Goal: Transaction & Acquisition: Complete application form

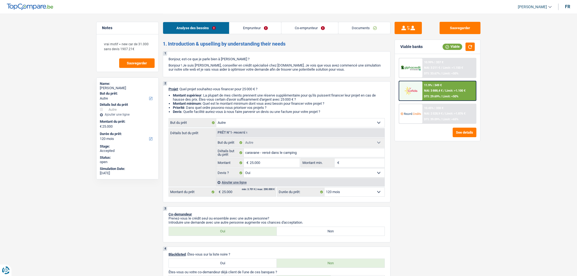
select select "other"
select select "120"
select select "other"
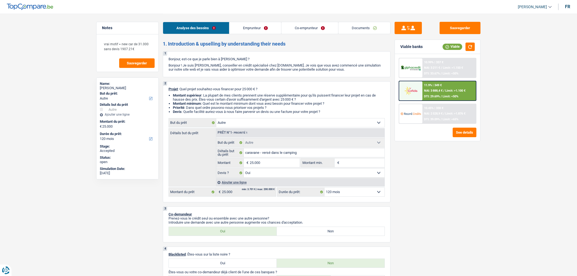
select select "yes"
select select "120"
select select "invalid"
select select "privateEmployee"
select select "familyAllowances"
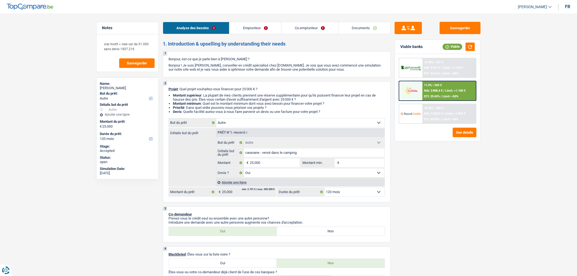
select select "disabilityPension"
select select "alimony"
select select "netSalary"
select select "mealVouchers"
select select "rents"
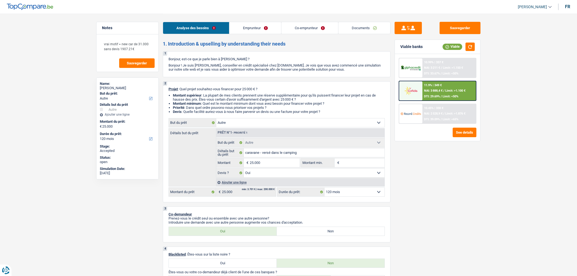
select select "carLoan"
select select "84"
select select "cardOrCredit"
select select "other"
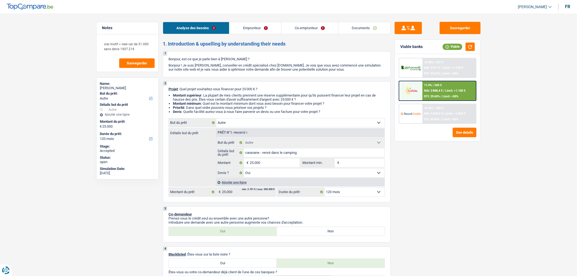
select select "other"
select select "yes"
select select "120"
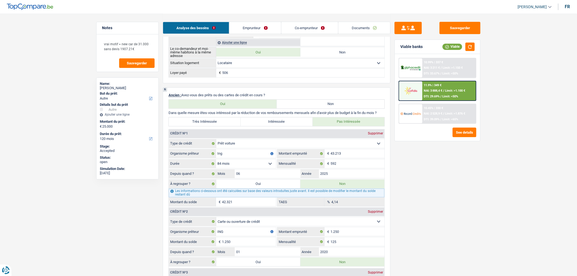
scroll to position [406, 0]
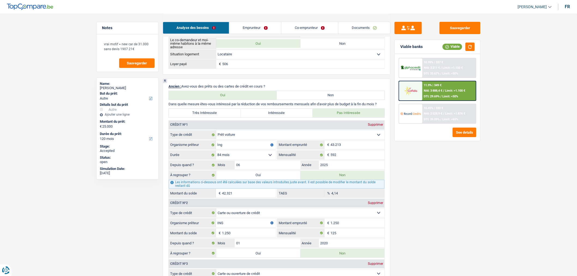
click at [316, 26] on link "Co-emprunteur" at bounding box center [309, 28] width 57 height 12
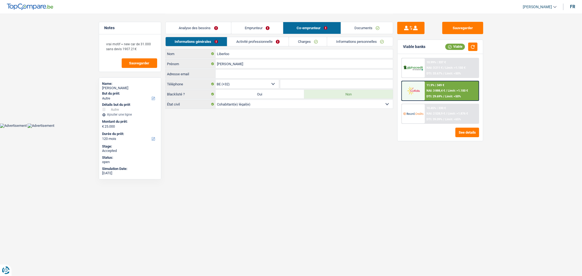
click at [353, 29] on link "Documents" at bounding box center [367, 28] width 52 height 12
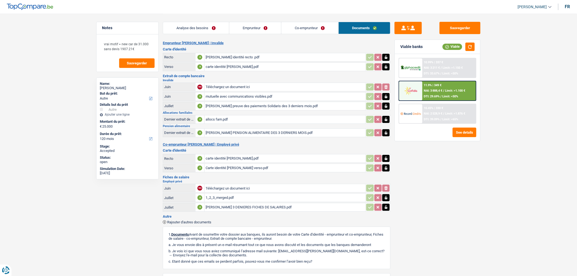
scroll to position [1, 0]
click at [236, 195] on div "1_2_3_merged.pdf" at bounding box center [285, 197] width 159 height 8
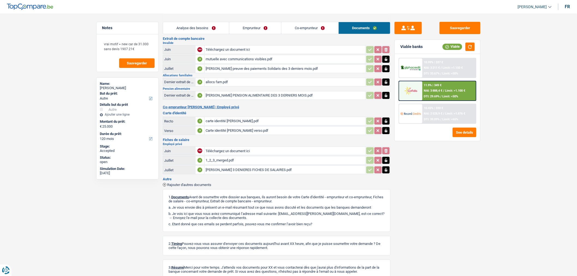
scroll to position [38, 0]
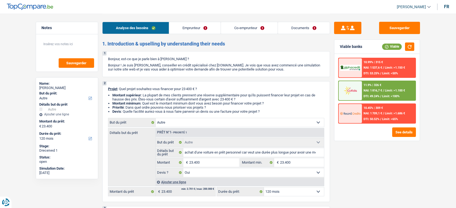
select select "other"
select select "120"
select select "other"
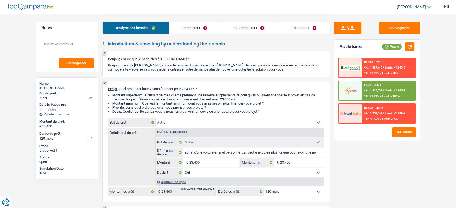
select select "yes"
select select "120"
select select "worker"
select select "unemployed"
select select "netSalary"
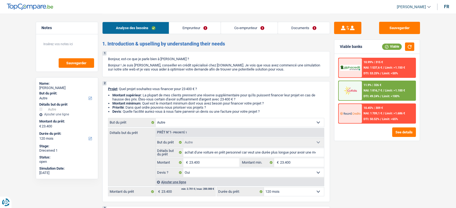
select select "mealVouchers"
select select "familyAllowances"
select select "unemployment"
select select "rents"
select select "personalLoan"
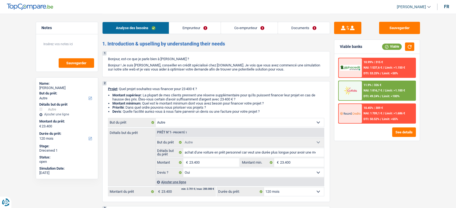
select select "familyEvent"
select select "36"
select select "other"
select select "yes"
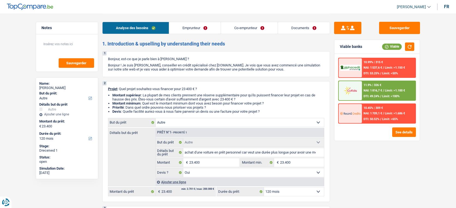
select select "120"
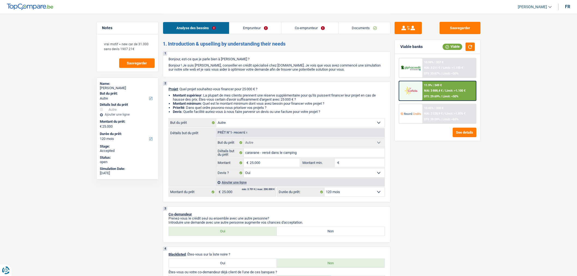
select select "other"
select select "120"
select select "other"
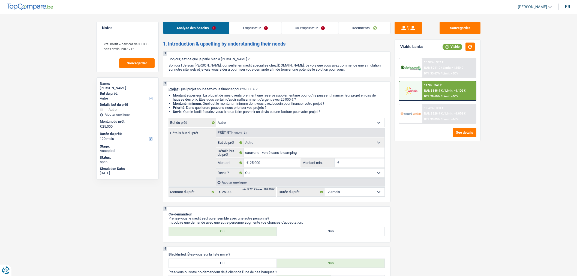
select select "yes"
select select "120"
select select "invalid"
select select "privateEmployee"
select select "familyAllowances"
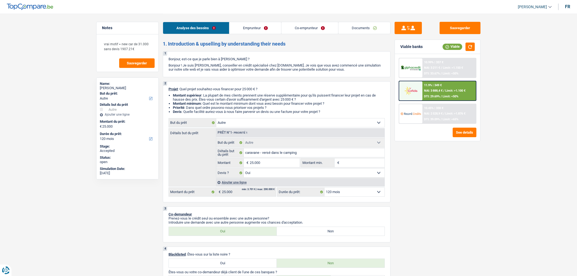
select select "disabilityPension"
select select "alimony"
select select "netSalary"
select select "mealVouchers"
select select "rents"
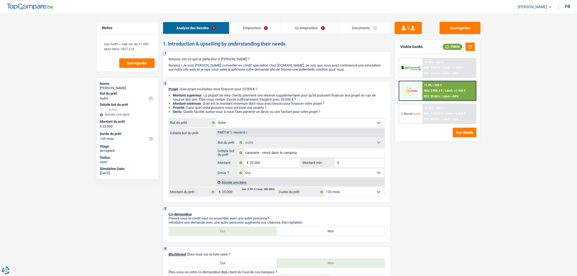
select select "carLoan"
select select "84"
select select "cardOrCredit"
select select "other"
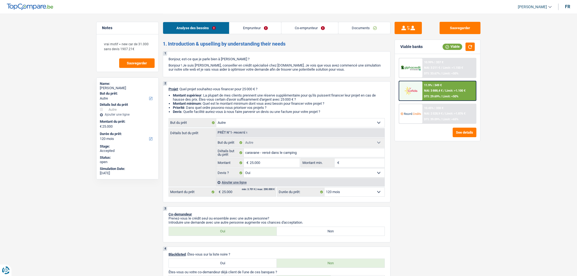
select select "other"
select select "yes"
select select "120"
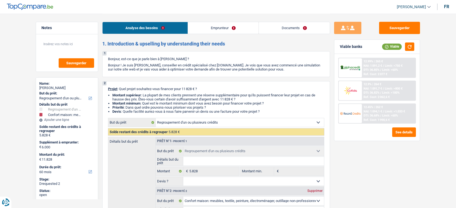
select select "refinancing"
select select "household"
select select "60"
select select "refinancing"
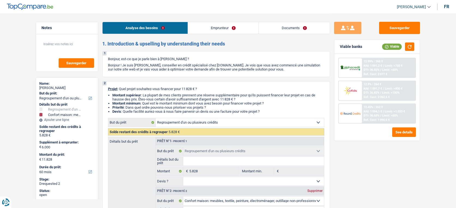
select select "refinancing"
select select "household"
select select "false"
select select "60"
select select "retired"
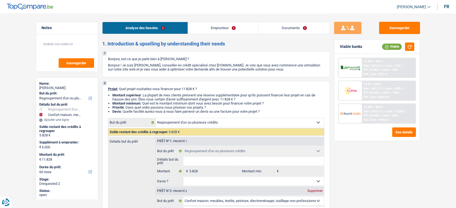
select select "pension"
select select "rents"
select select "carLoan"
select select "60"
select select "refinancing"
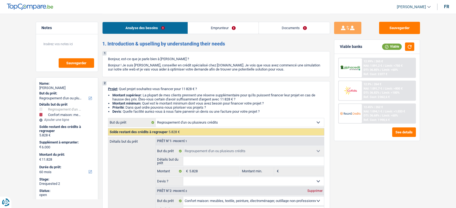
select select "refinancing"
select select "household"
select select "false"
select select "60"
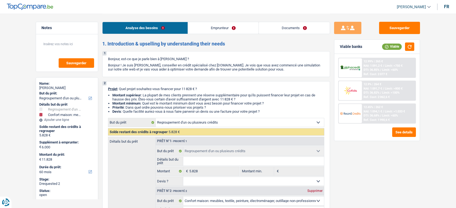
select select "refinancing"
select select "household"
select select "60"
select select "refinancing"
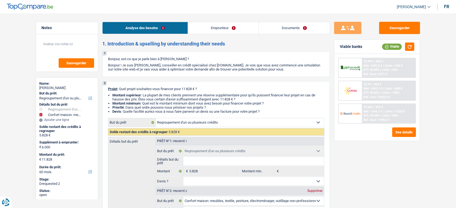
select select "refinancing"
select select "household"
select select "false"
select select "60"
select select "retired"
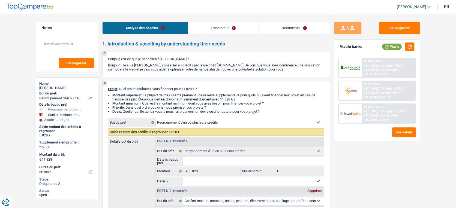
select select "pension"
select select "rents"
select select "carLoan"
select select "60"
select select "refinancing"
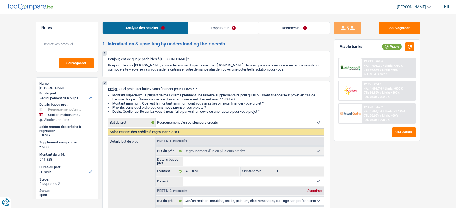
select select "refinancing"
select select "household"
select select "false"
select select "60"
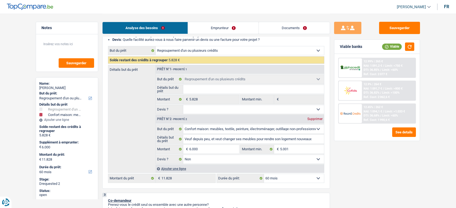
scroll to position [74, 0]
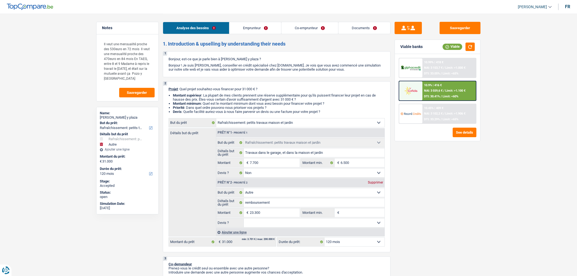
select select "houseOrGarden"
select select "other"
select select "120"
select select "houseOrGarden"
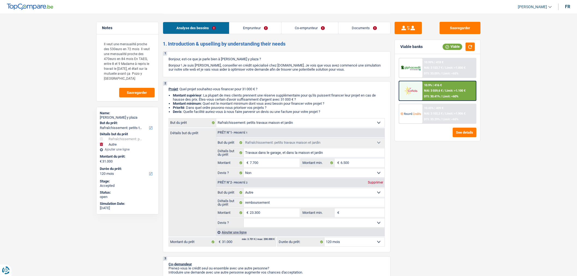
select select "houseOrGarden"
select select "false"
select select "other"
select select "120"
select select "publicEmployee"
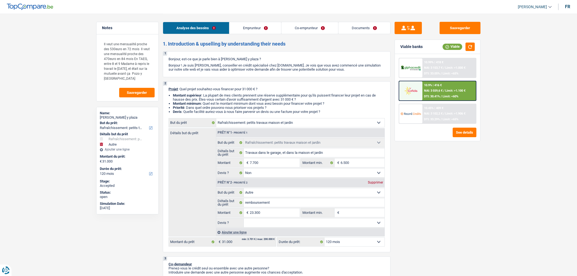
select select "worker"
select select "netSalary"
select select "familyAllowances"
select select "mealVouchers"
select select "netSalary"
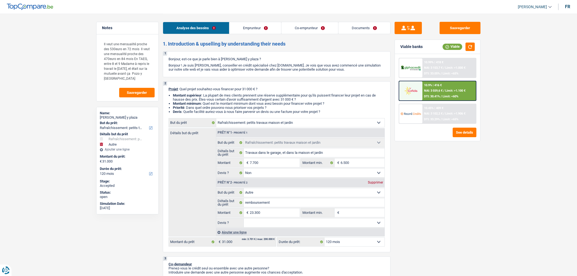
select select "familyAllowances"
select select "ownerWithMortgage"
select select "mortgage"
select select "360"
select select "houseOrGarden"
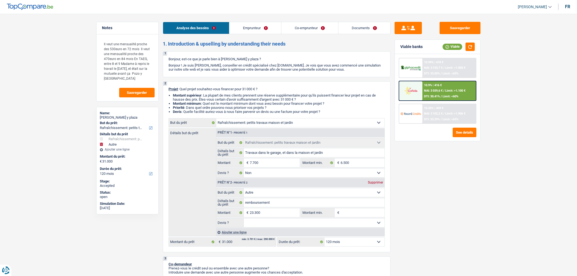
select select "houseOrGarden"
select select "false"
select select "other"
select select "120"
click at [358, 33] on link "Documents" at bounding box center [364, 28] width 52 height 12
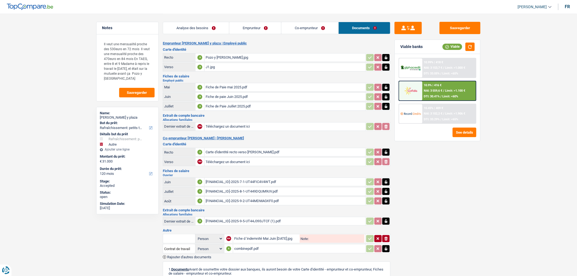
click at [207, 28] on link "Analyse des besoins" at bounding box center [196, 28] width 66 height 12
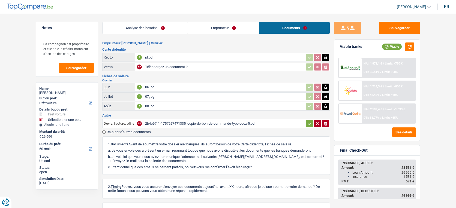
select select "car"
select select "60"
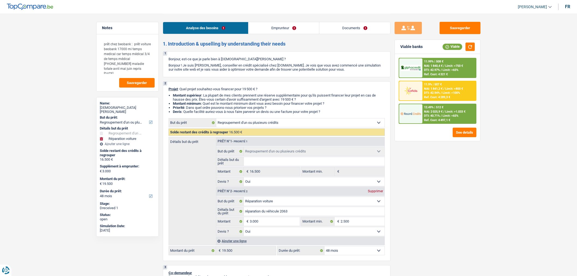
select select "refinancing"
select select "carRepair"
select select "48"
select select "refinancing"
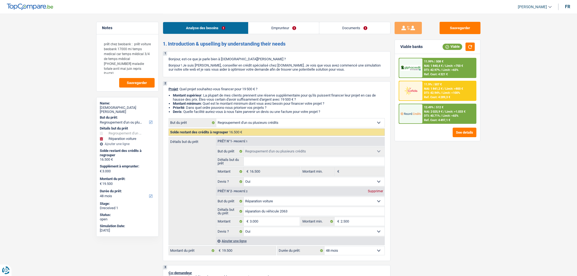
select select "refinancing"
select select "yes"
select select "carRepair"
select select "yes"
select select "48"
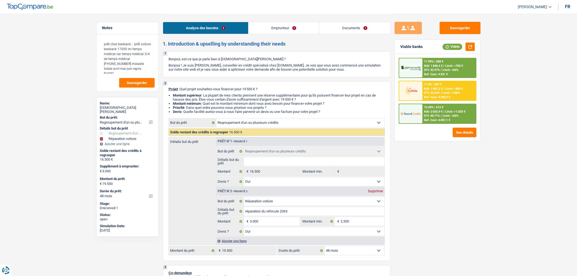
select select "privateEmployee"
select select "netSalary"
select select "mutualityIndemnity"
select select "mealVouchers"
select select "ownerWithMortgage"
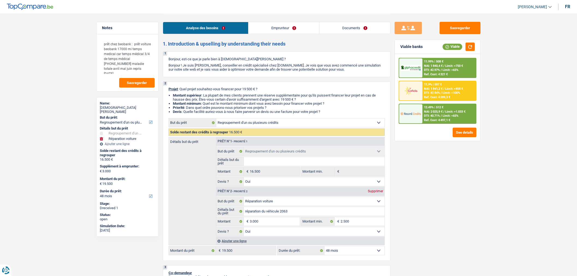
select select "mortgage"
select select "240"
select select "carLoan"
select select "84"
select select "personalLoan"
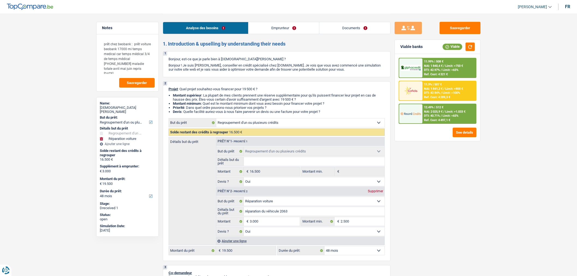
select select "other"
select select "24"
select select "refinancing"
select select "yes"
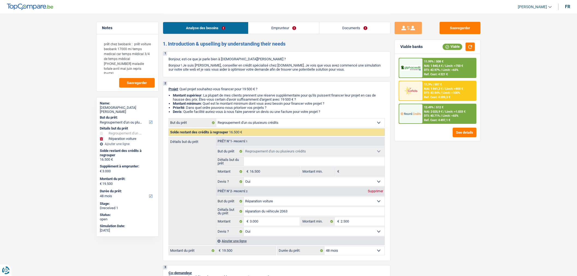
select select "carRepair"
select select "yes"
select select "48"
drag, startPoint x: 0, startPoint y: 0, endPoint x: 355, endPoint y: 28, distance: 355.9
click at [355, 28] on link "Documents" at bounding box center [354, 28] width 71 height 12
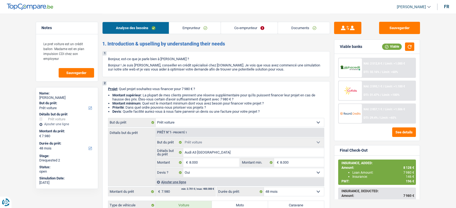
select select "car"
select select "48"
select select "car"
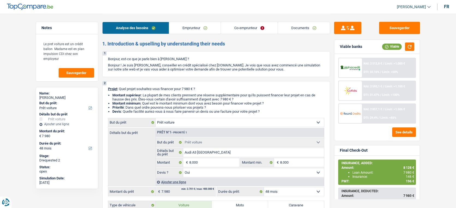
select select "yes"
select select "48"
select select "privateEmployee"
select select "worker"
select select "netSalary"
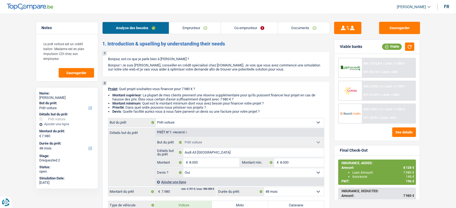
select select "mealVouchers"
select select "unemployment"
select select "netSalary"
select select "ownerWithMortgage"
select select "mortgage"
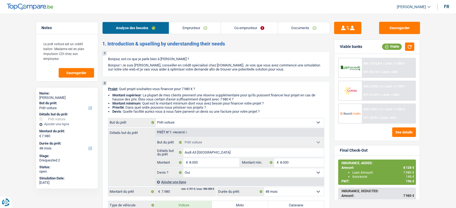
select select "300"
select select "carLoan"
select select "60"
select select "car"
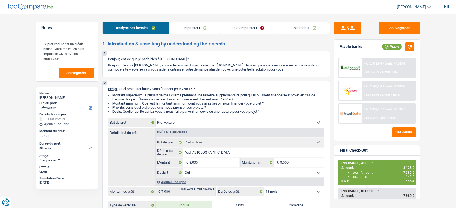
select select "yes"
select select "48"
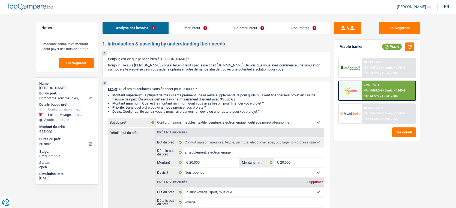
select select "household"
select select "hobbies"
select select "60"
select select "household"
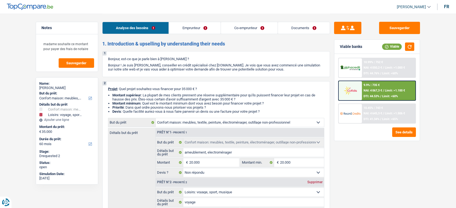
select select "household"
select select "not_answered"
select select "hobbies"
select select "60"
select select "privateEmployee"
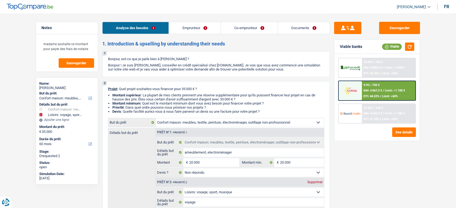
select select "privateEmployee"
select select "netSalary"
select select "mealVouchers"
select select "netSalary"
select select "mealVouchers"
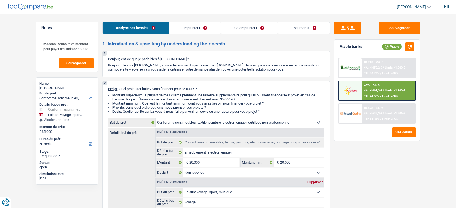
select select "ownerWithMortgage"
select select "mortgage"
select select "240"
select select "carLoan"
select select "60"
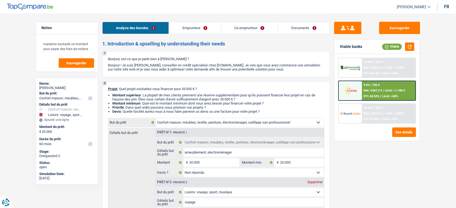
select select "carLoan"
select select "60"
select select "household"
select select "not_answered"
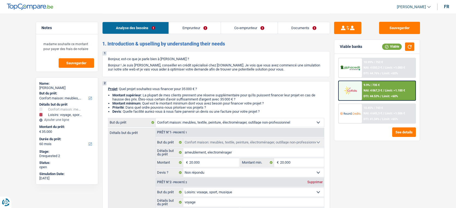
select select "hobbies"
select select "60"
click at [292, 29] on link "Documents" at bounding box center [304, 28] width 52 height 12
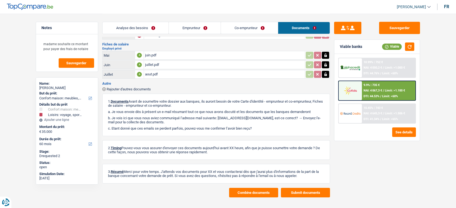
scroll to position [115, 0]
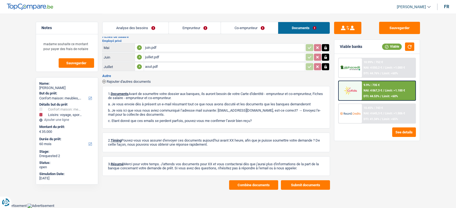
click at [130, 79] on div "Rajouter d'autres documents" at bounding box center [216, 81] width 228 height 5
click at [132, 80] on span "Rajouter d'autres documents" at bounding box center [129, 82] width 44 height 4
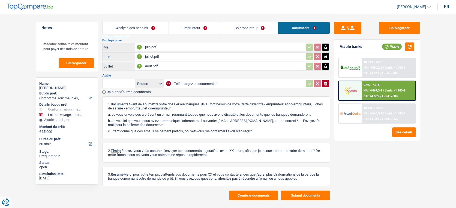
click at [203, 84] on input "Téléchargez un document ici" at bounding box center [239, 84] width 130 height 8
type input "C:\fakepath\IMG_4587.jpg"
click at [121, 83] on input "text" at bounding box center [119, 83] width 30 height 9
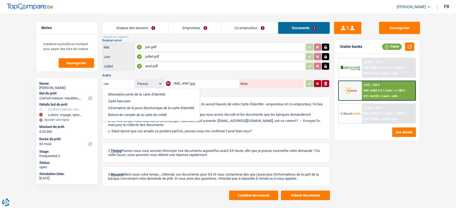
click at [123, 98] on li "Carte bancaire" at bounding box center [151, 101] width 92 height 7
type input "Carte bancaire"
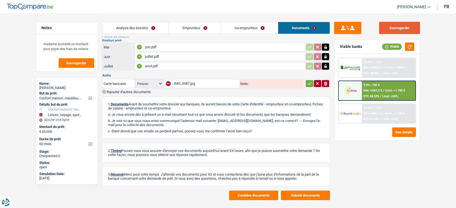
click at [398, 29] on button "Sauvegarder" at bounding box center [399, 28] width 41 height 12
click at [195, 81] on div "IMG_4587.jpg" at bounding box center [206, 84] width 64 height 8
click at [386, 30] on button "Sauvegarder" at bounding box center [399, 28] width 41 height 12
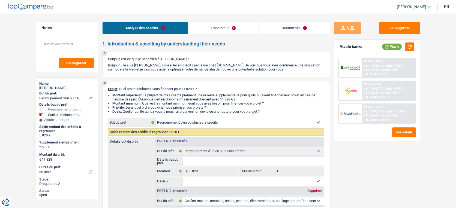
select select "refinancing"
select select "household"
select select "60"
select select "refinancing"
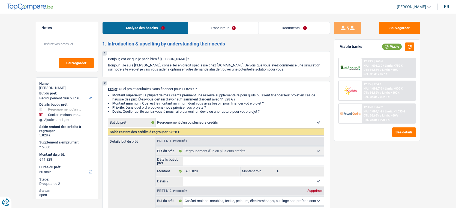
select select "refinancing"
select select "household"
select select "false"
select select "60"
select select "retired"
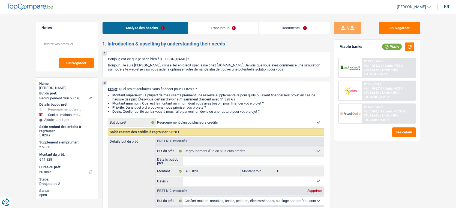
select select "pension"
select select "rents"
select select "carLoan"
select select "60"
select select "refinancing"
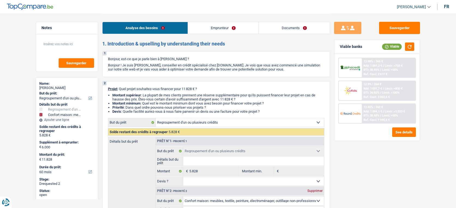
select select "refinancing"
select select "household"
select select "false"
select select "60"
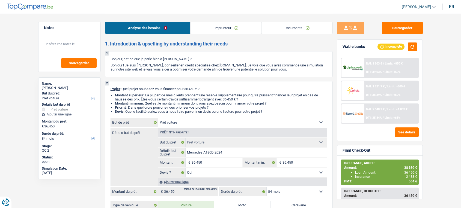
select select "car"
select select "84"
select select "car"
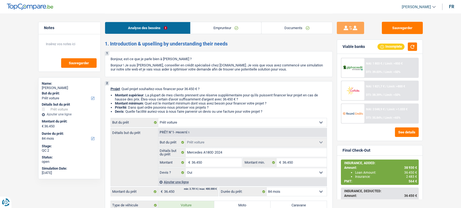
select select "yes"
select select "84"
select select "worker"
select select "netSalary"
select select "rents"
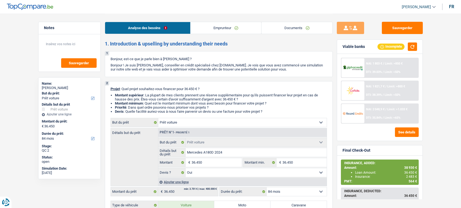
select select "car"
select select "yes"
select select "84"
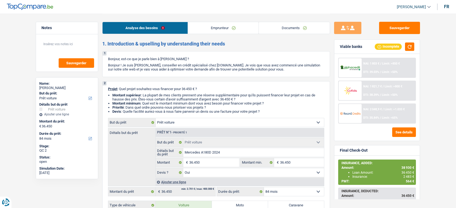
drag, startPoint x: 0, startPoint y: 0, endPoint x: 297, endPoint y: 30, distance: 298.2
click at [297, 30] on link "Documents" at bounding box center [294, 28] width 71 height 12
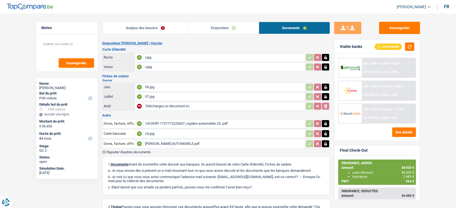
click at [137, 151] on span "Rajouter d'autres documents" at bounding box center [129, 153] width 44 height 4
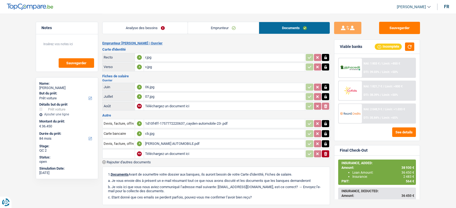
click at [154, 153] on input "Téléchargez un document ici" at bounding box center [224, 154] width 159 height 8
click at [180, 143] on div "CAYDEN AUTOMOBILE.pdf" at bounding box center [224, 144] width 159 height 8
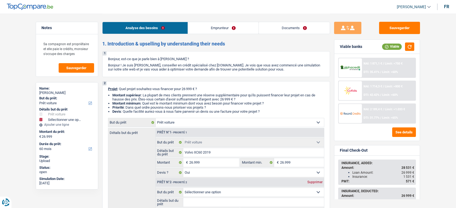
select select "car"
select select "60"
select select "car"
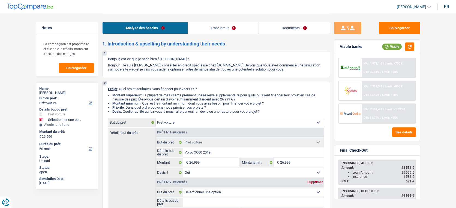
select select "yes"
select select "60"
select select "worker"
select select "netSalary"
select select "mealVouchers"
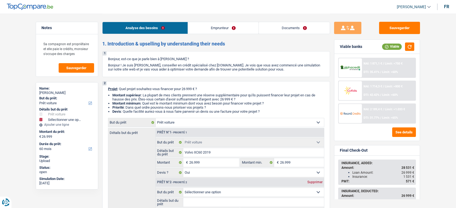
select select "liveWithParents"
select select "personalLoan"
select select "homeFurnishingOrRelocation"
select select "84"
select select "cardOrCredit"
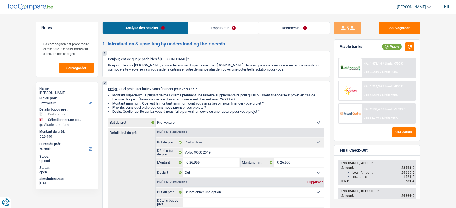
select select "car"
select select "yes"
select select "60"
click at [308, 31] on link "Documents" at bounding box center [294, 28] width 71 height 12
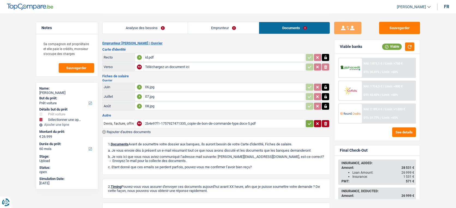
click at [168, 124] on div "2b4e97f1-1757927471335_copie-de-bon-de-commande-type.docx-5.pdf" at bounding box center [224, 124] width 159 height 8
click at [128, 132] on span "Rajouter d'autres documents" at bounding box center [129, 132] width 44 height 4
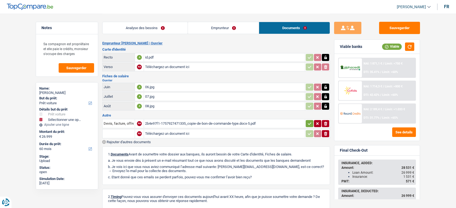
click at [151, 134] on input "Téléchargez un document ici" at bounding box center [224, 134] width 159 height 8
type input "C:\fakepath\FACTURE VENTE HERMAND.pdf"
click at [118, 130] on input "text" at bounding box center [119, 134] width 30 height 9
click at [119, 143] on li "Devis, facture, offre, bon de commande" at bounding box center [138, 144] width 67 height 7
type input "Devis, facture, offre, bon de commande"
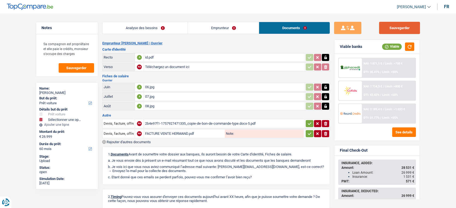
click at [388, 33] on button "Sauvegarder" at bounding box center [399, 28] width 41 height 12
click at [396, 29] on button "Sauvegarder" at bounding box center [399, 28] width 41 height 12
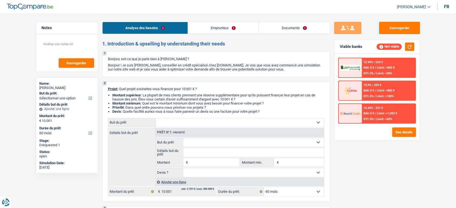
select select "60"
select select "retired"
select select "pension"
select select "60"
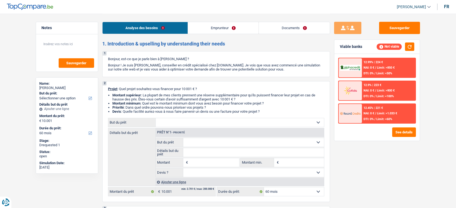
select select "60"
select select "retired"
select select "pension"
select select "60"
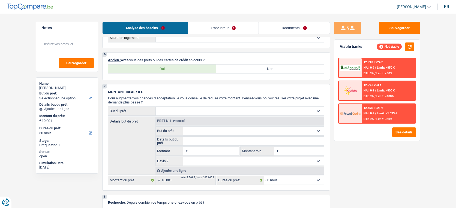
scroll to position [530, 0]
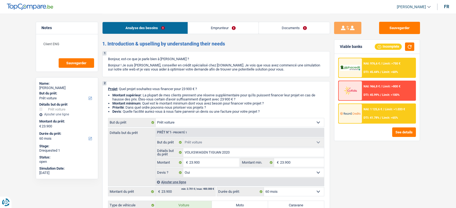
select select "car"
select select "60"
select select "car"
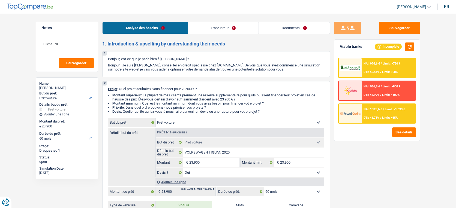
select select "yes"
select select "60"
select select "worker"
select select "netSalary"
select select "rents"
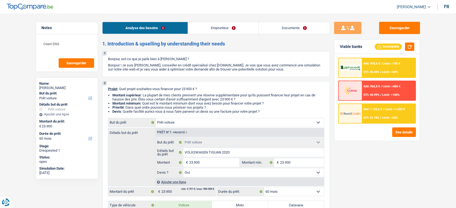
select select "car"
select select "yes"
select select "60"
drag, startPoint x: 0, startPoint y: 0, endPoint x: 286, endPoint y: 30, distance: 287.9
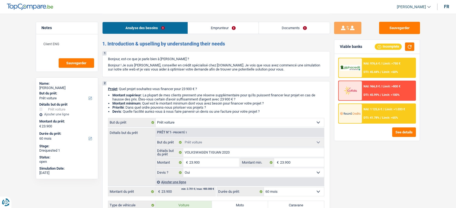
click at [286, 30] on link "Documents" at bounding box center [294, 28] width 71 height 12
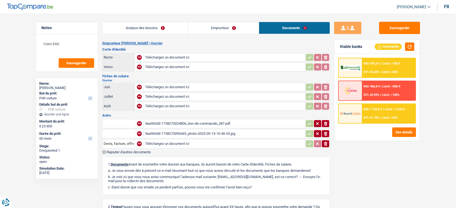
click at [231, 59] on input "Téléchargez un document ici" at bounding box center [224, 57] width 159 height 8
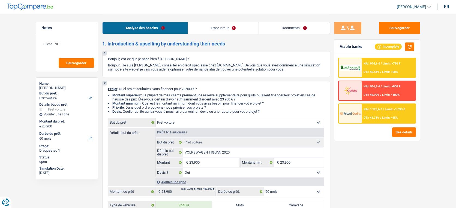
select select "car"
select select "60"
select select "car"
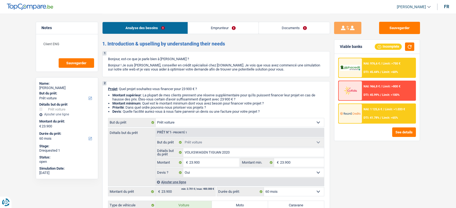
select select "yes"
select select "60"
select select "worker"
select select "netSalary"
select select "rents"
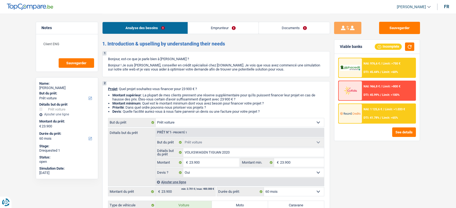
select select "car"
select select "yes"
select select "60"
click at [286, 29] on link "Documents" at bounding box center [294, 28] width 71 height 12
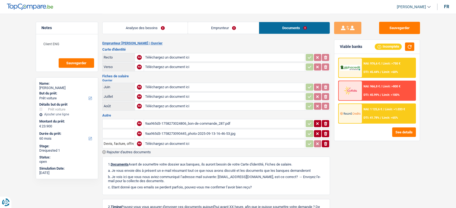
click at [248, 59] on input "Téléchargez un document ici" at bounding box center [224, 57] width 159 height 8
type input "C:\fakepath\20250913140325840.pdf"
click at [190, 54] on div "20250913140325840.pdf" at bounding box center [224, 57] width 159 height 8
click at [407, 29] on button "Sauvegarder" at bounding box center [399, 28] width 41 height 12
